Goal: Check status: Check status

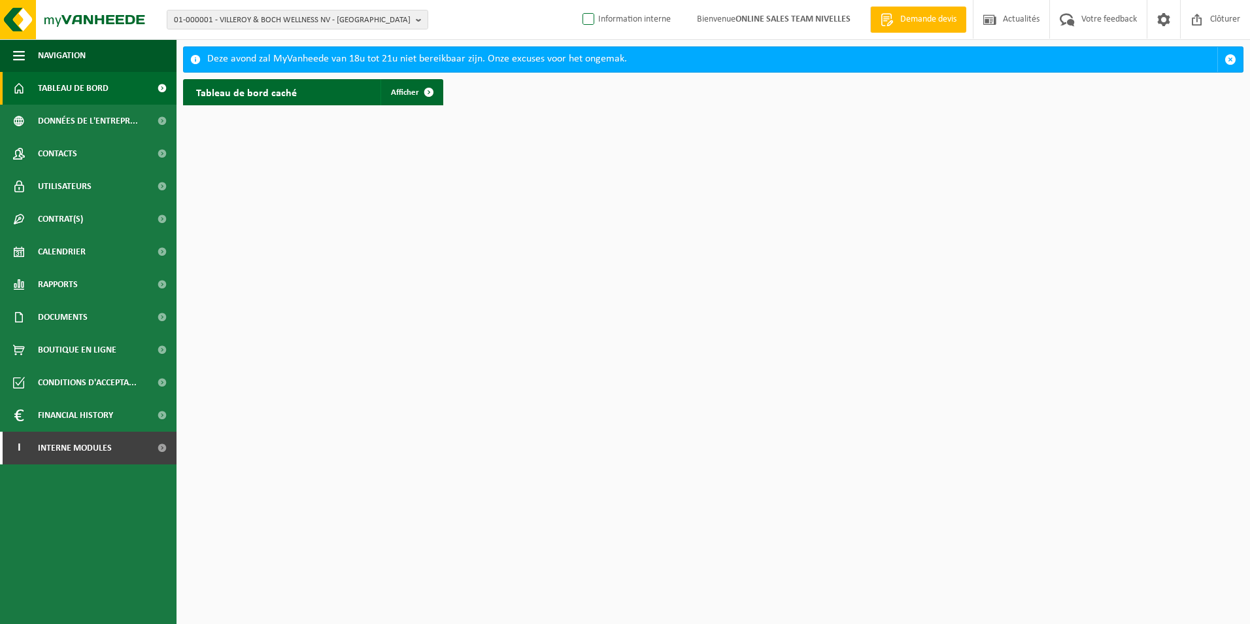
click at [582, 20] on label "Information interne" at bounding box center [625, 20] width 91 height 20
click at [578, 0] on input "Information interne" at bounding box center [577, -1] width 1 height 1
checkbox input "true"
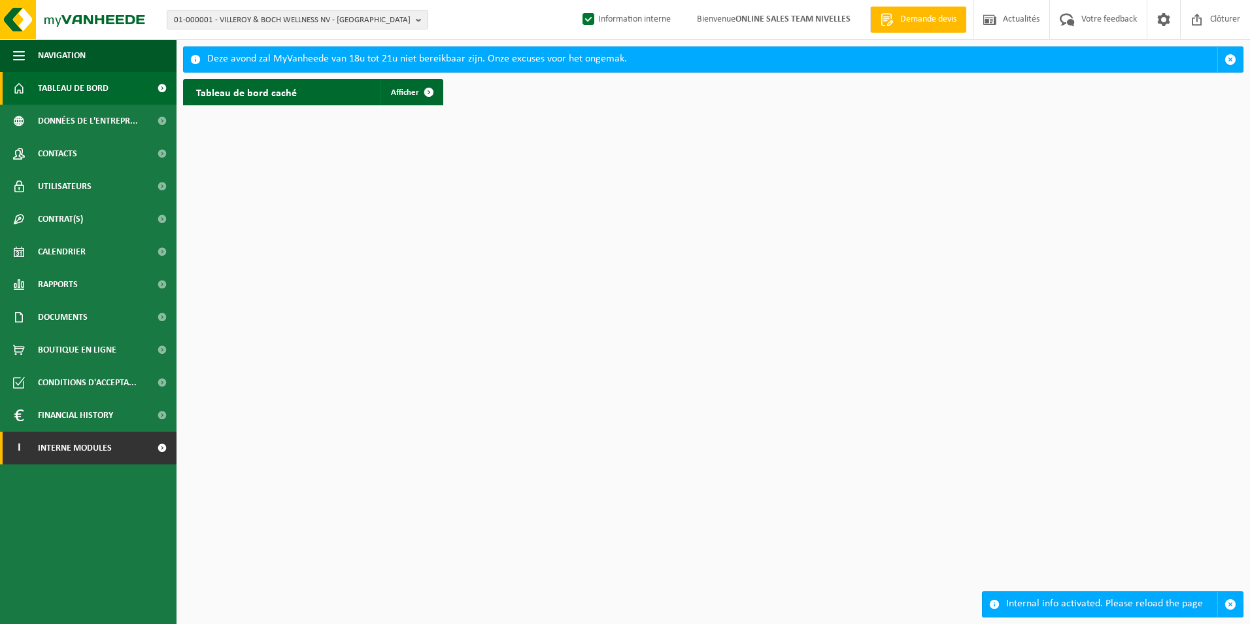
click at [136, 438] on link "I Interne modules" at bounding box center [88, 447] width 177 height 33
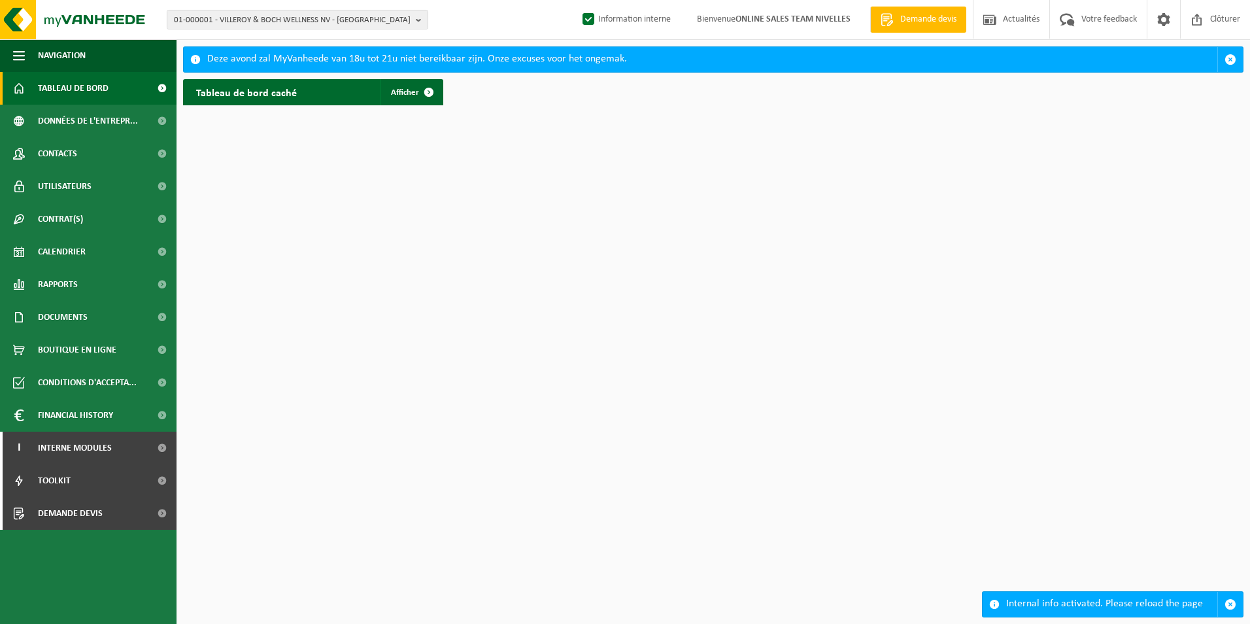
click at [97, 531] on ul "Navigation Demande devis Actualités Votre feedback Clôturer Tableau de bord Don…" at bounding box center [88, 331] width 177 height 584
click at [102, 524] on span "Demande devis" at bounding box center [70, 513] width 65 height 33
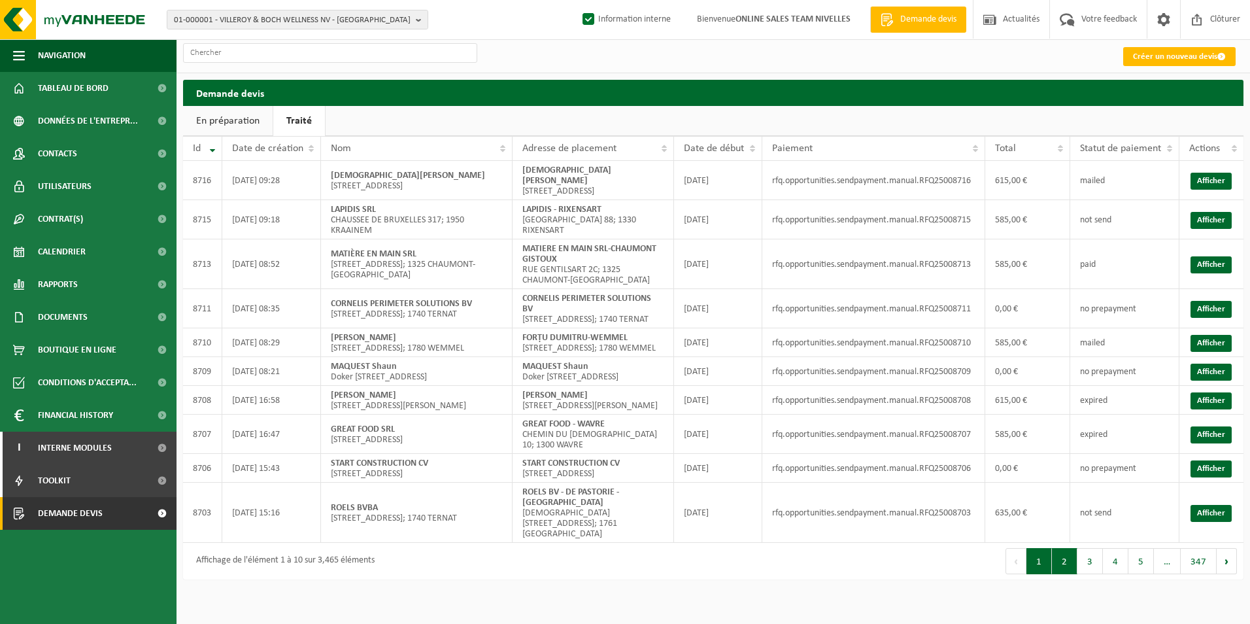
click at [1066, 561] on button "2" at bounding box center [1064, 561] width 25 height 26
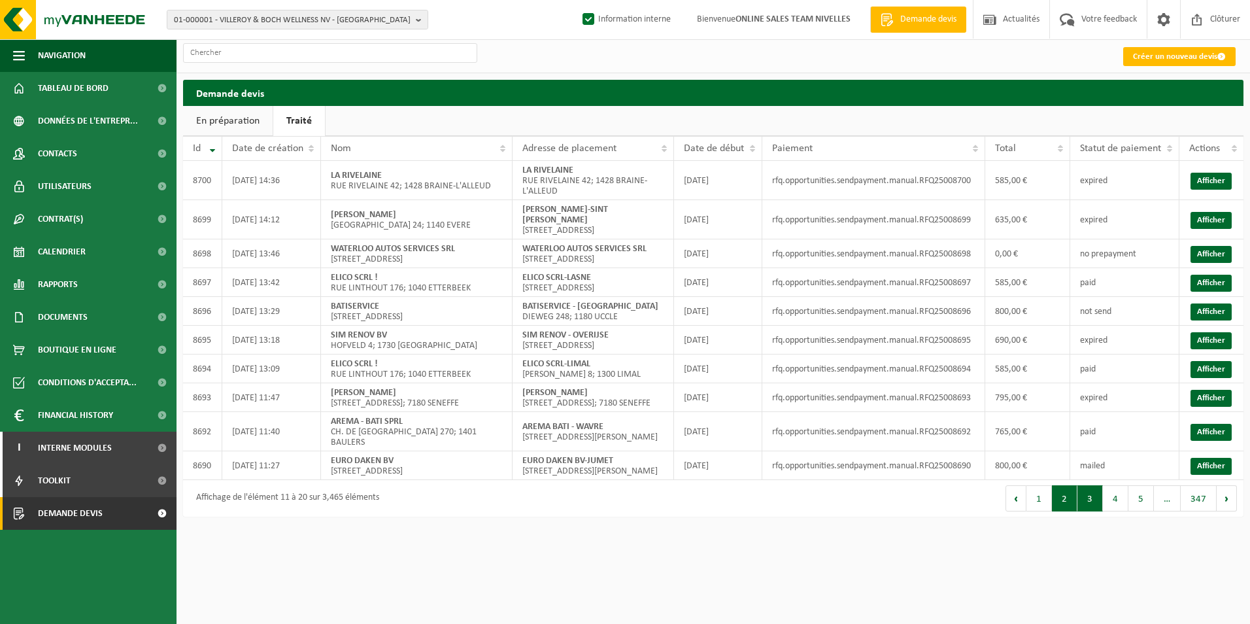
click at [1091, 511] on button "3" at bounding box center [1089, 498] width 25 height 26
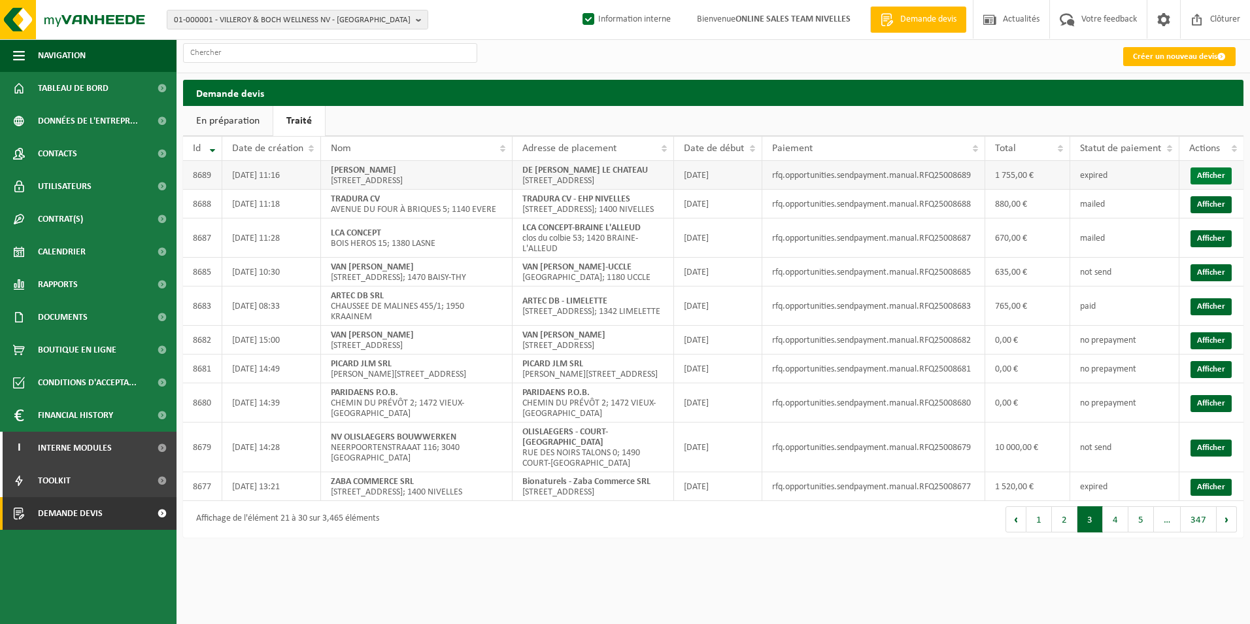
click at [1211, 184] on link "Afficher" at bounding box center [1210, 175] width 41 height 17
click at [1068, 532] on button "2" at bounding box center [1064, 519] width 25 height 26
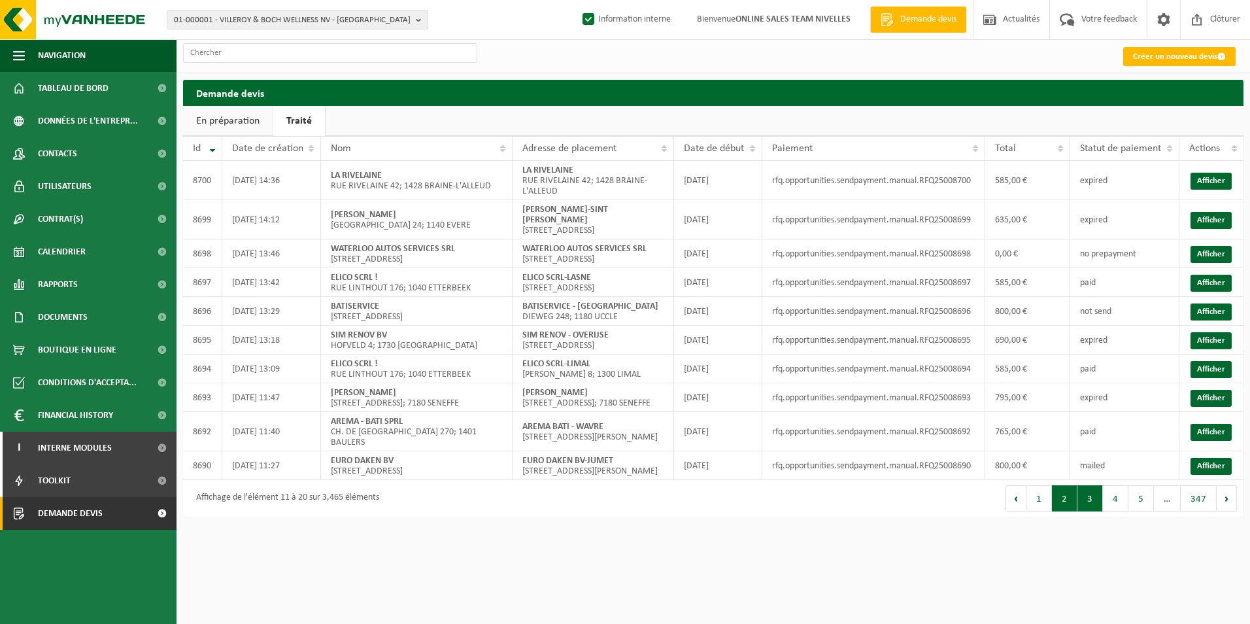
click at [1088, 511] on button "3" at bounding box center [1089, 498] width 25 height 26
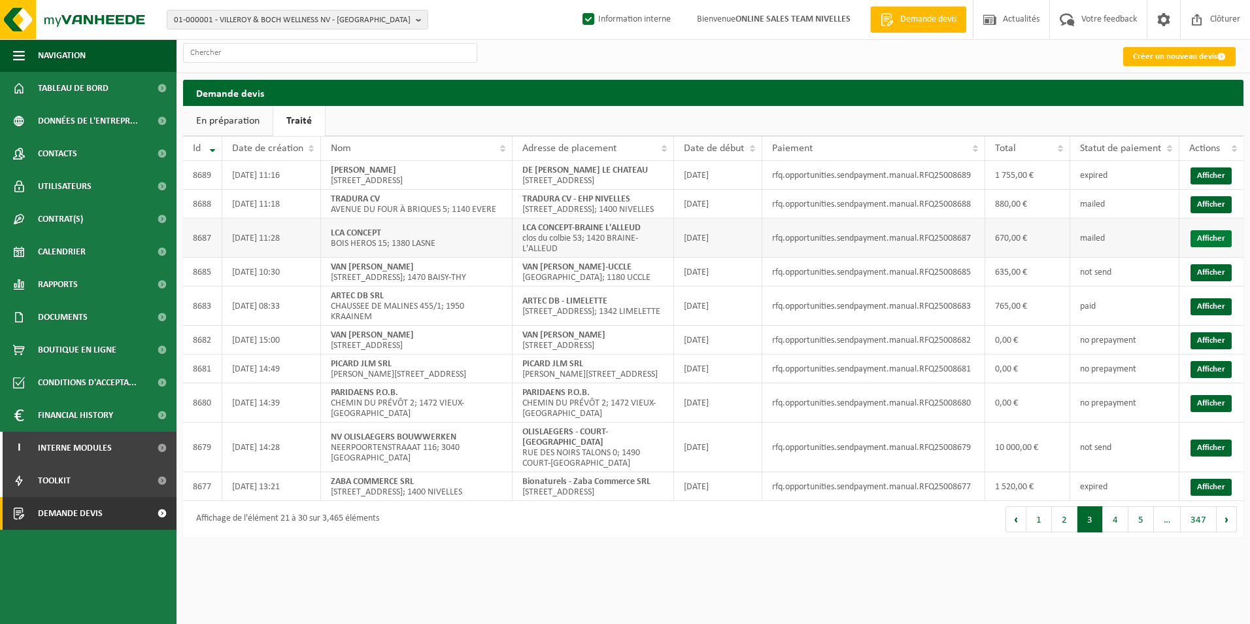
click at [1204, 247] on link "Afficher" at bounding box center [1210, 238] width 41 height 17
click at [1065, 532] on button "2" at bounding box center [1064, 519] width 25 height 26
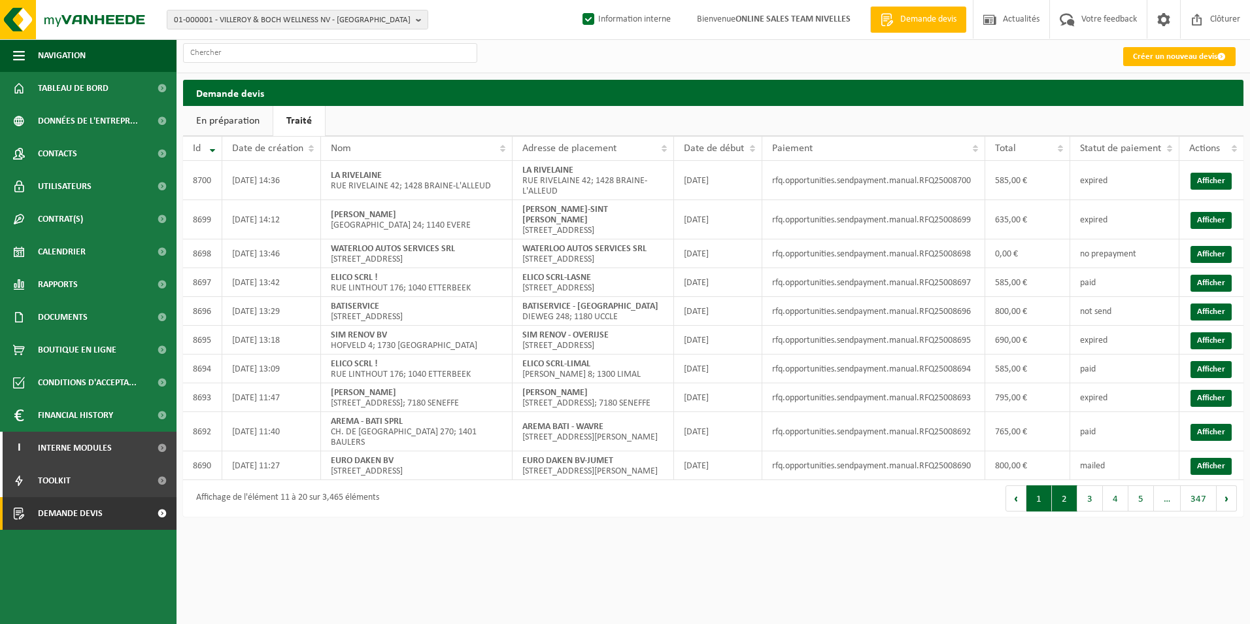
click at [1039, 511] on button "1" at bounding box center [1038, 498] width 25 height 26
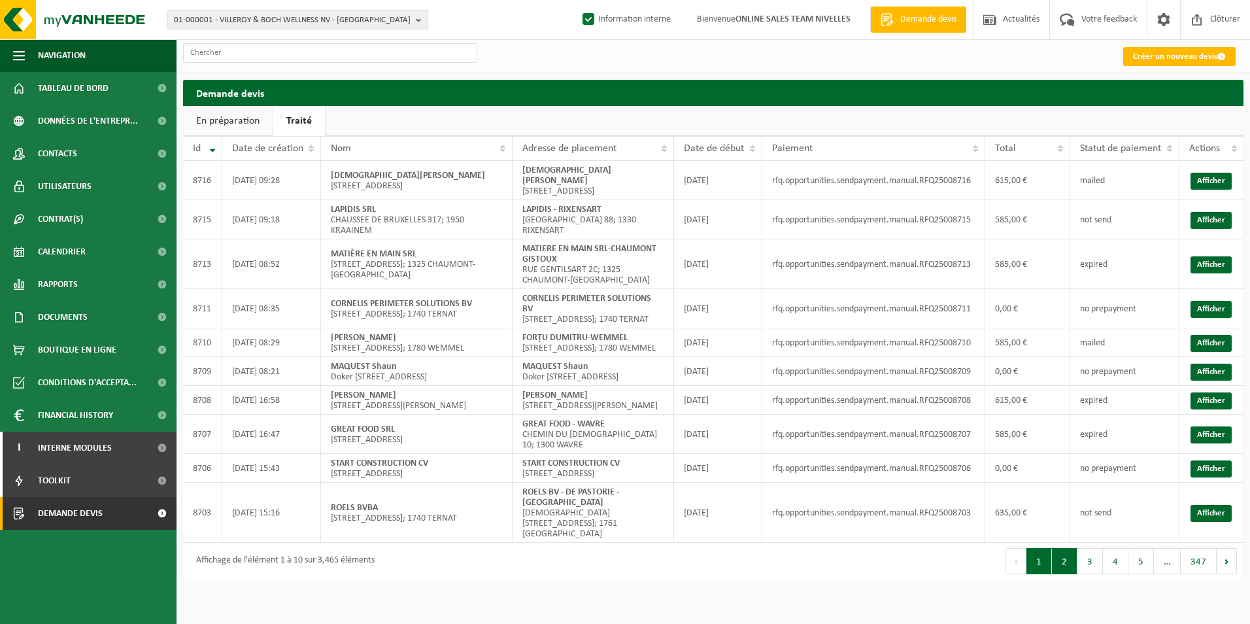
click at [1058, 571] on button "2" at bounding box center [1064, 561] width 25 height 26
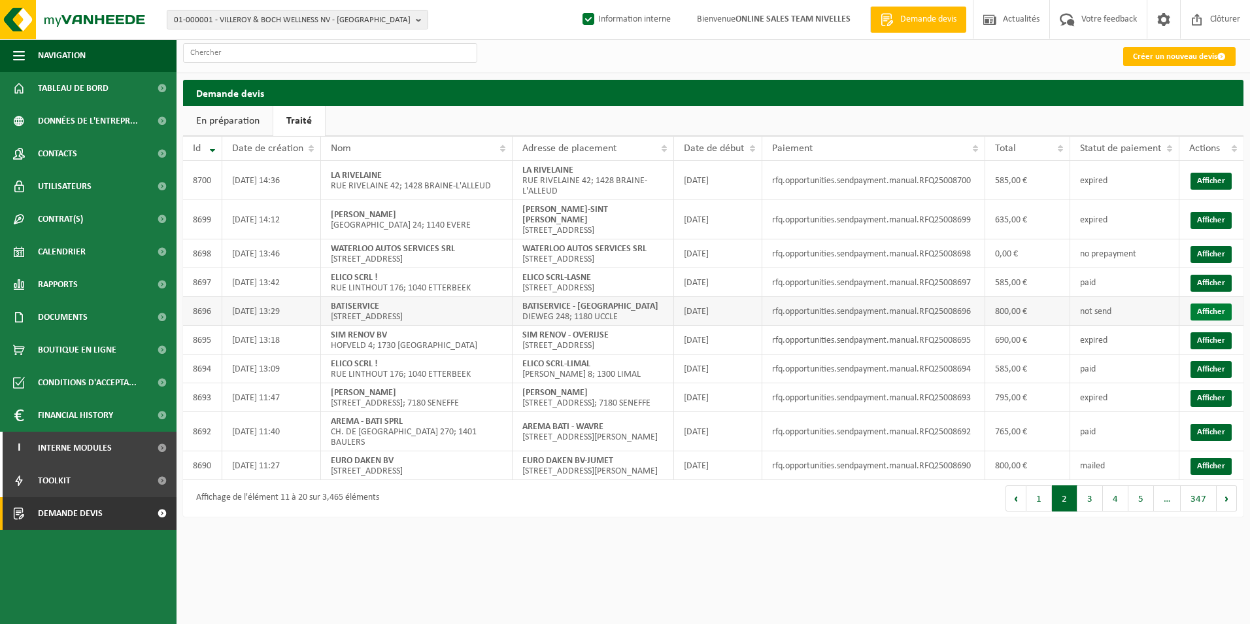
click at [1223, 320] on link "Afficher" at bounding box center [1210, 311] width 41 height 17
click at [1099, 511] on button "3" at bounding box center [1089, 498] width 25 height 26
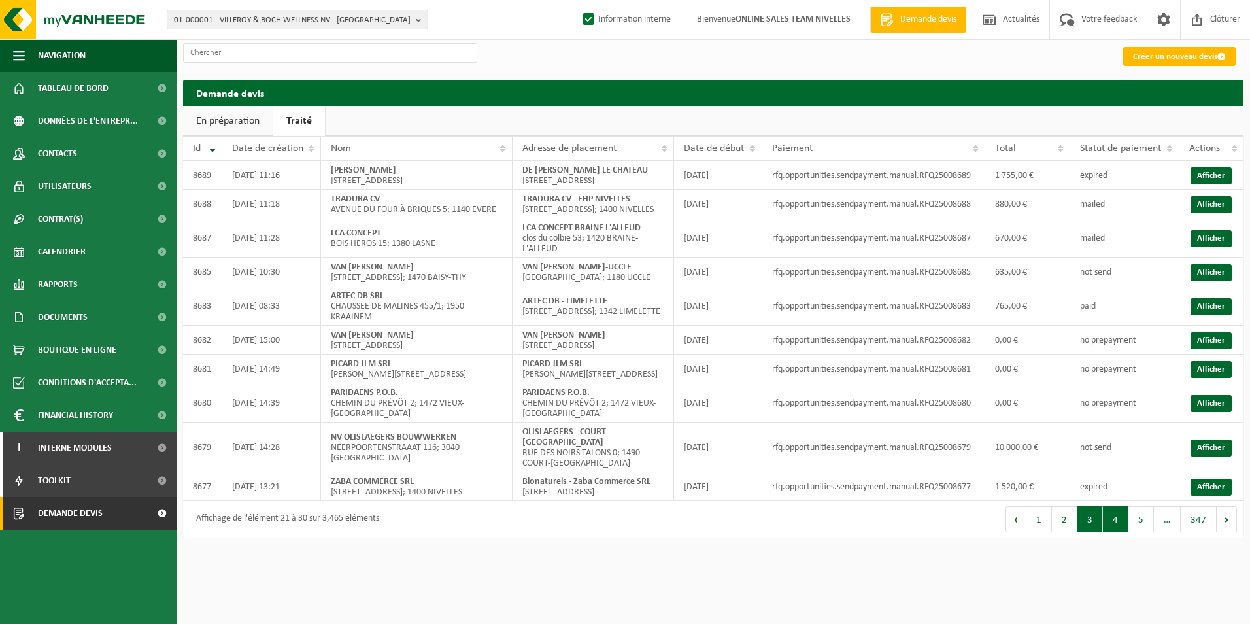
click at [1105, 532] on button "4" at bounding box center [1115, 519] width 25 height 26
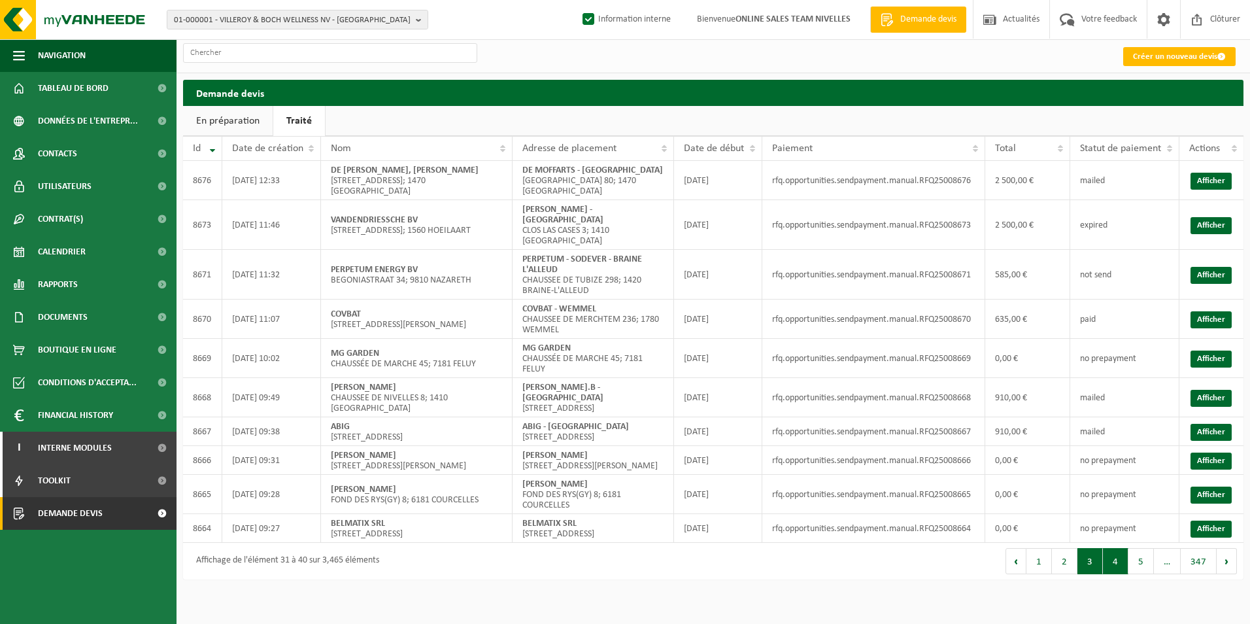
click at [1086, 572] on button "3" at bounding box center [1089, 561] width 25 height 26
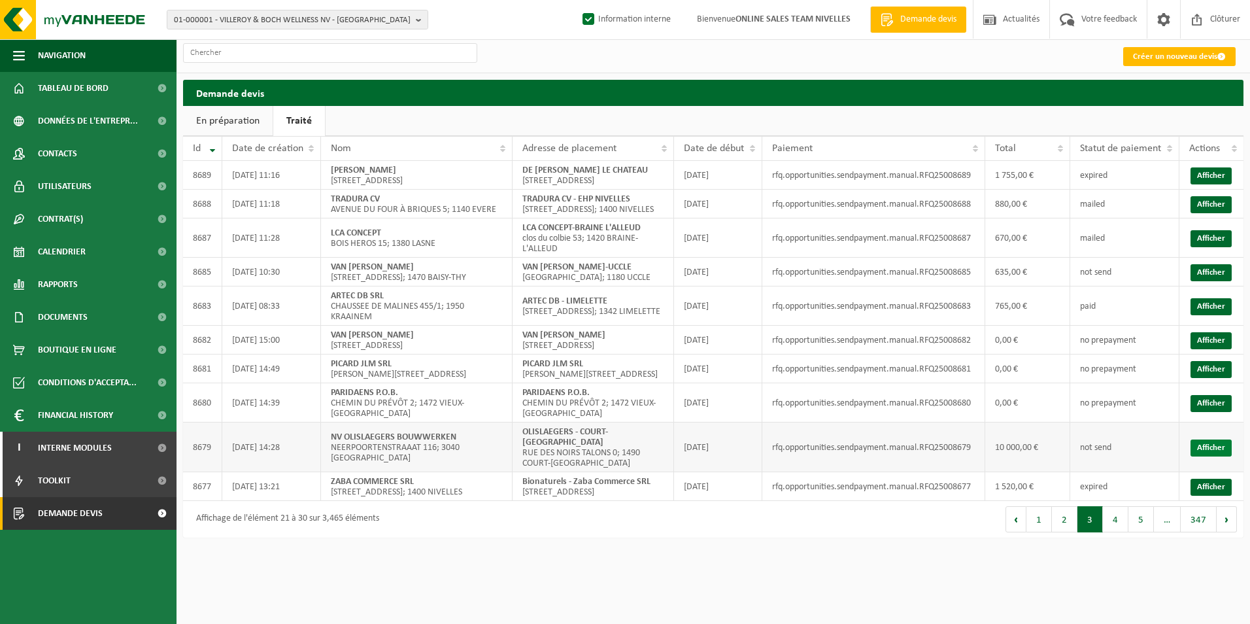
click at [1207, 456] on link "Afficher" at bounding box center [1210, 447] width 41 height 17
click at [1205, 315] on link "Afficher" at bounding box center [1210, 306] width 41 height 17
click at [1213, 281] on link "Afficher" at bounding box center [1210, 272] width 41 height 17
click at [1208, 213] on link "Afficher" at bounding box center [1210, 204] width 41 height 17
click at [1219, 184] on link "Afficher" at bounding box center [1210, 175] width 41 height 17
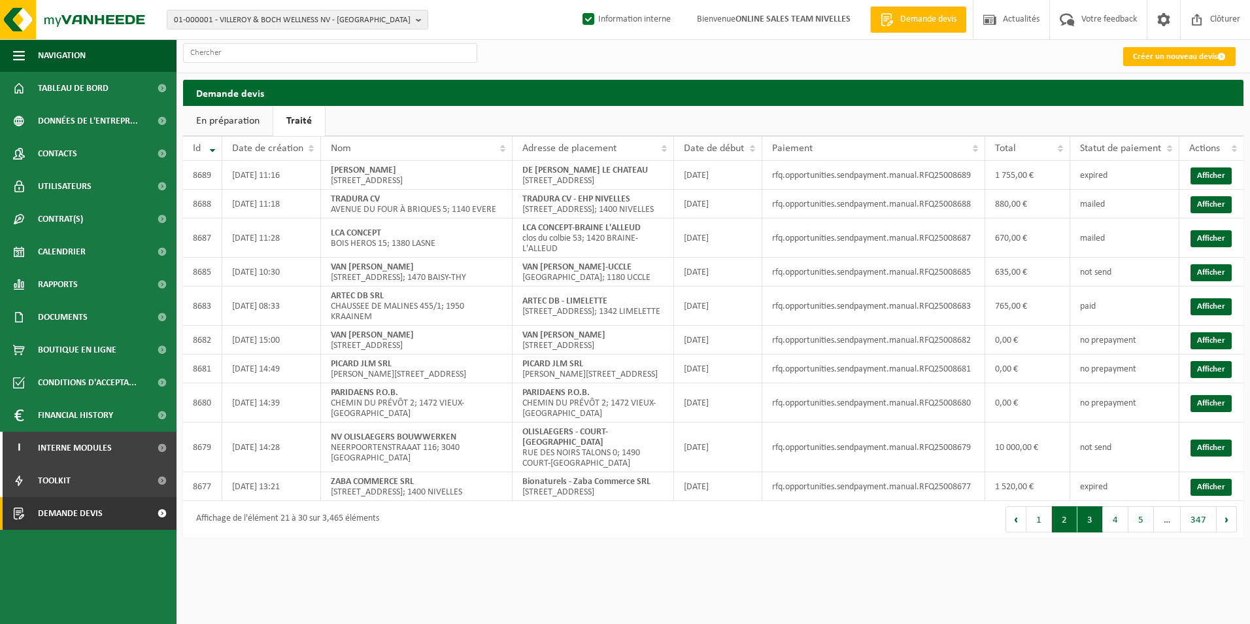
click at [1067, 532] on button "2" at bounding box center [1064, 519] width 25 height 26
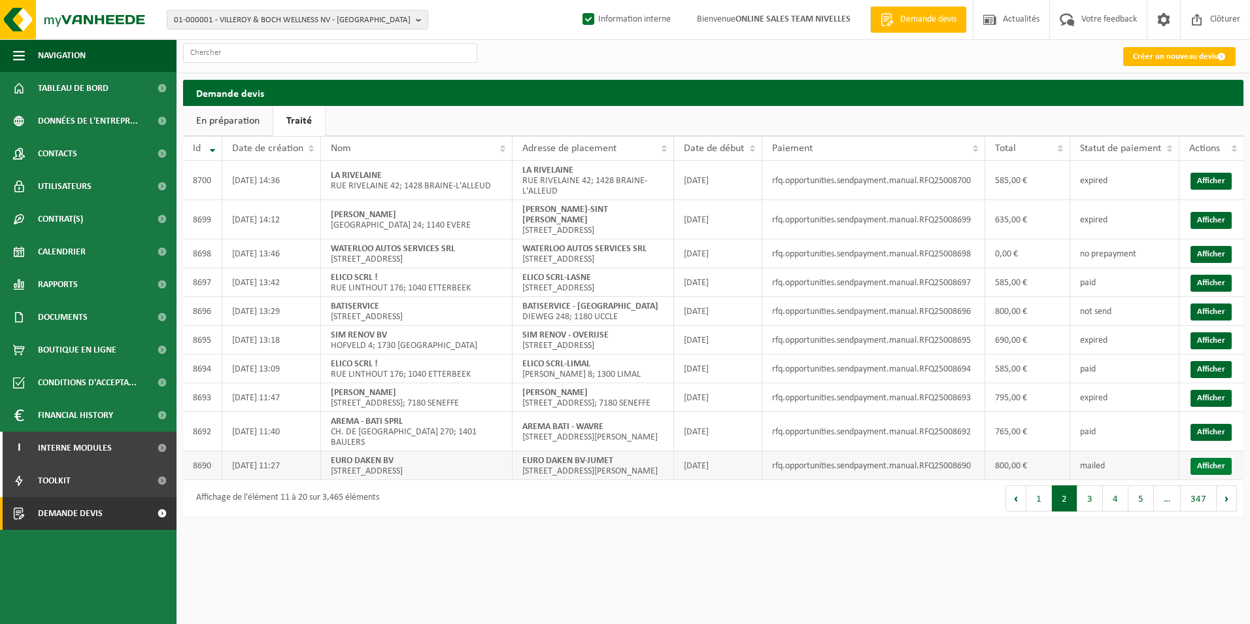
click at [1218, 475] on link "Afficher" at bounding box center [1210, 466] width 41 height 17
click at [1205, 441] on link "Afficher" at bounding box center [1210, 432] width 41 height 17
click at [1209, 407] on link "Afficher" at bounding box center [1210, 398] width 41 height 17
click at [1212, 378] on link "Afficher" at bounding box center [1210, 369] width 41 height 17
click at [1217, 349] on link "Afficher" at bounding box center [1210, 340] width 41 height 17
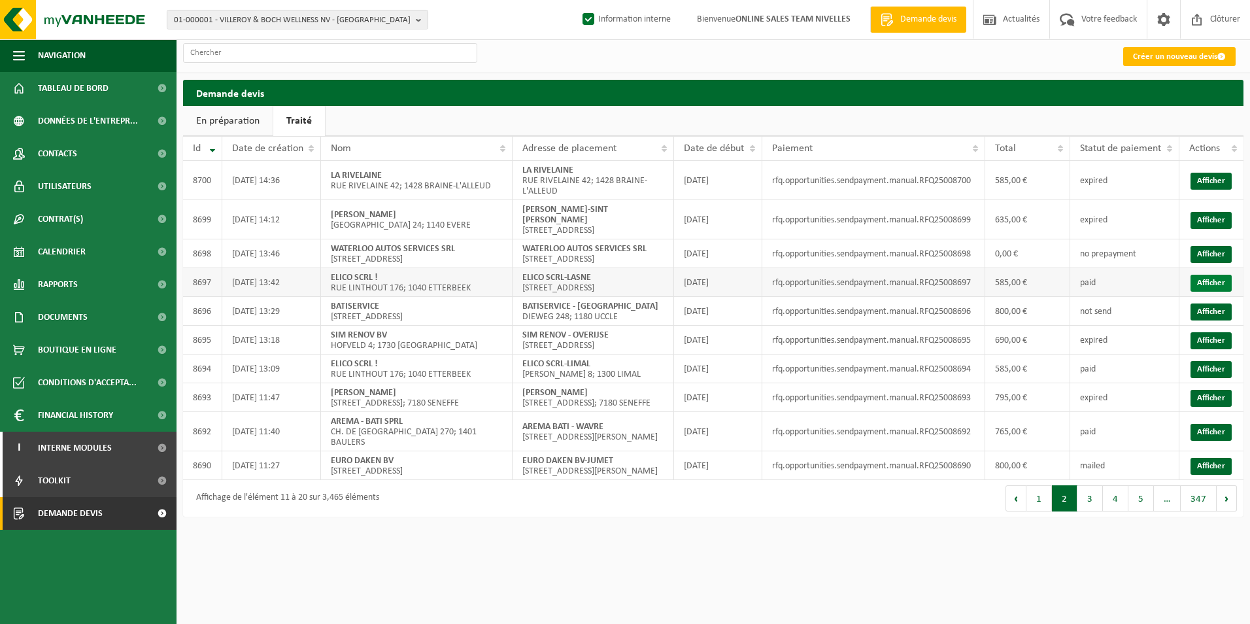
click at [1211, 292] on link "Afficher" at bounding box center [1210, 283] width 41 height 17
click at [1220, 224] on link "Afficher" at bounding box center [1210, 220] width 41 height 17
click at [1212, 182] on link "Afficher" at bounding box center [1210, 181] width 41 height 17
click at [1036, 516] on div "Premier Précédent 1 2 3 4 5 … 347 Suivant Dernier" at bounding box center [978, 498] width 530 height 37
click at [1038, 511] on button "1" at bounding box center [1038, 498] width 25 height 26
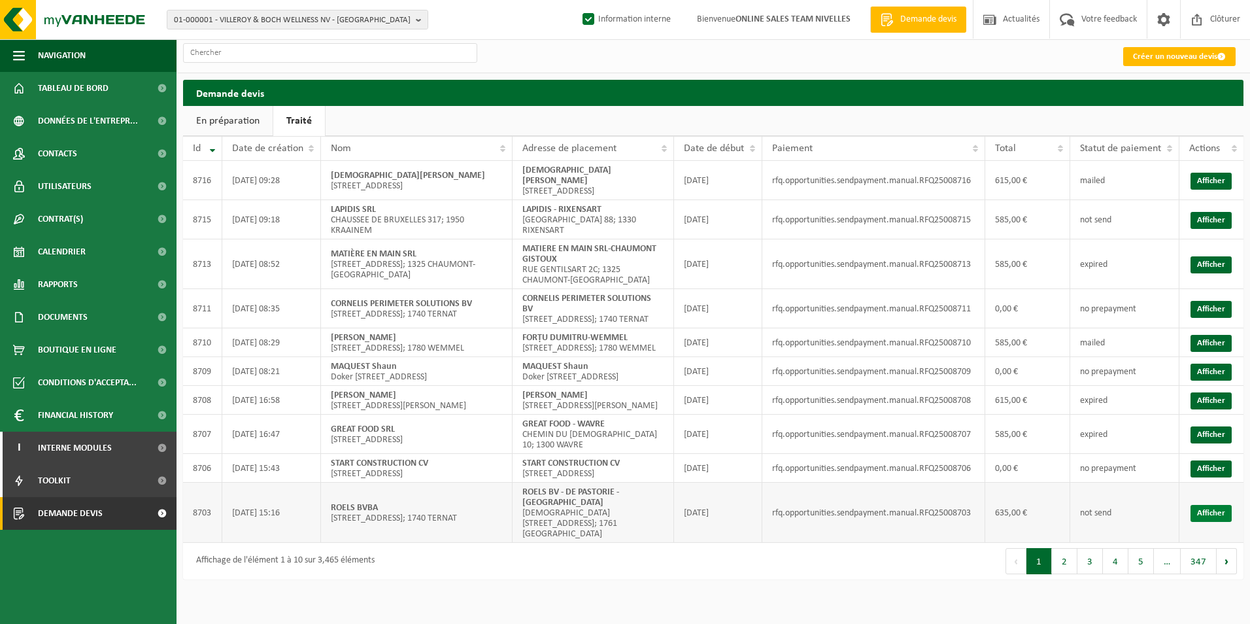
click at [1200, 518] on link "Afficher" at bounding box center [1210, 513] width 41 height 17
click at [1203, 433] on link "Afficher" at bounding box center [1210, 434] width 41 height 17
click at [1222, 395] on link "Afficher" at bounding box center [1210, 400] width 41 height 17
click at [1211, 335] on link "Afficher" at bounding box center [1210, 343] width 41 height 17
click at [1201, 301] on link "Afficher" at bounding box center [1210, 309] width 41 height 17
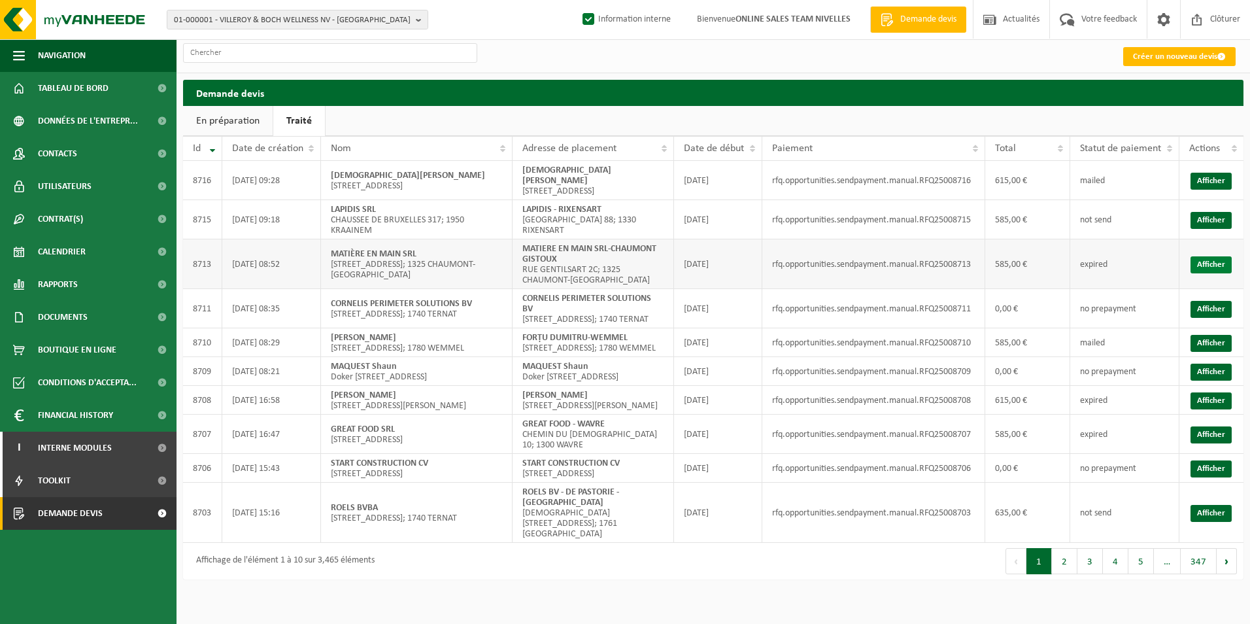
click at [1196, 256] on link "Afficher" at bounding box center [1210, 264] width 41 height 17
click at [1205, 212] on link "Afficher" at bounding box center [1210, 220] width 41 height 17
click at [1217, 258] on link "Afficher" at bounding box center [1210, 264] width 41 height 17
click at [1220, 177] on link "Afficher" at bounding box center [1210, 181] width 41 height 17
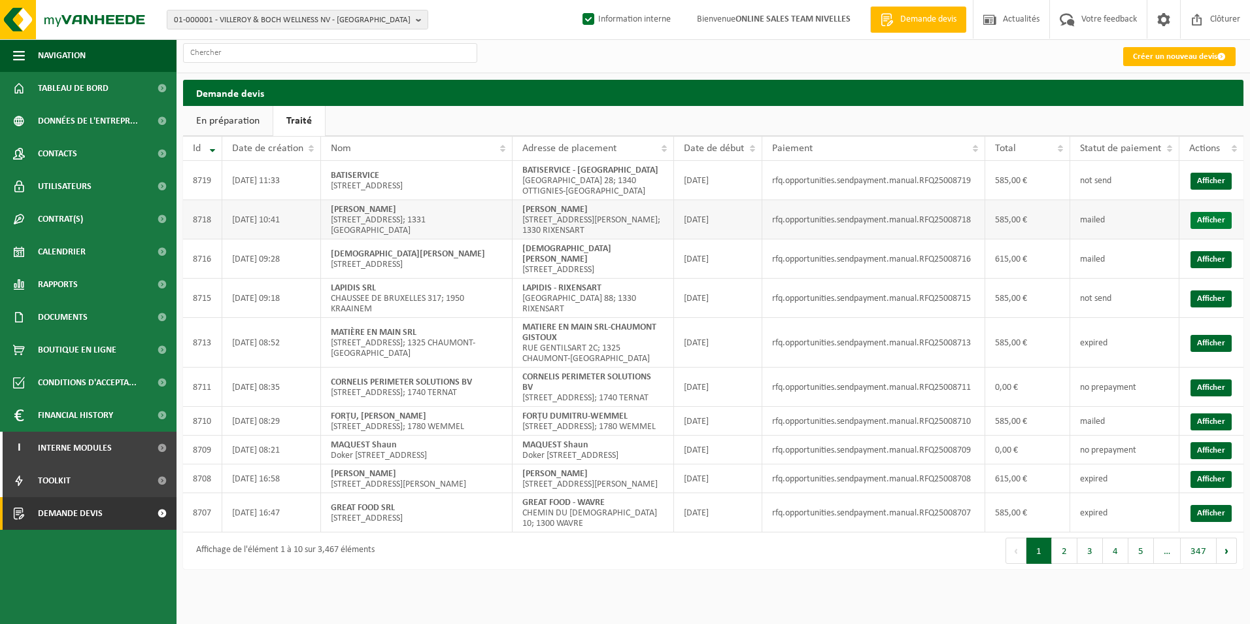
click at [1221, 222] on link "Afficher" at bounding box center [1210, 220] width 41 height 17
click at [1207, 174] on link "Afficher" at bounding box center [1210, 181] width 41 height 17
